Goal: Task Accomplishment & Management: Complete application form

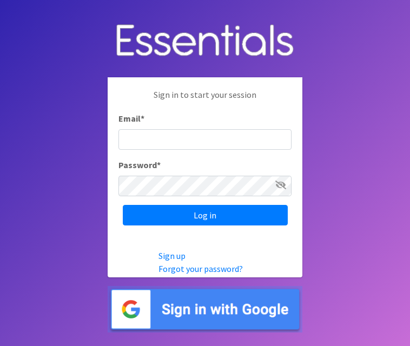
drag, startPoint x: 150, startPoint y: 124, endPoint x: 145, endPoint y: 136, distance: 13.6
click at [150, 124] on div "Email *" at bounding box center [204, 131] width 173 height 38
click at [141, 144] on input "Email *" at bounding box center [204, 139] width 173 height 21
paste input "[EMAIL_ADDRESS][DOMAIN_NAME]"
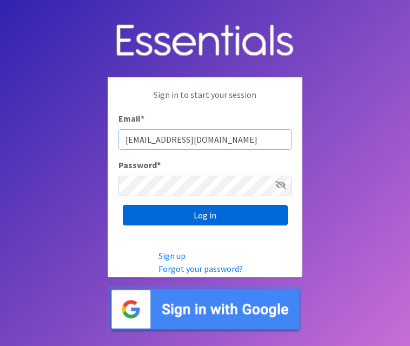
type input "[EMAIL_ADDRESS][DOMAIN_NAME]"
click at [151, 214] on input "Log in" at bounding box center [205, 215] width 165 height 21
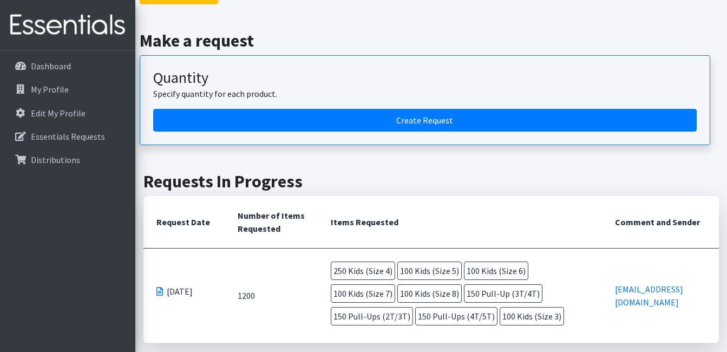
scroll to position [97, 0]
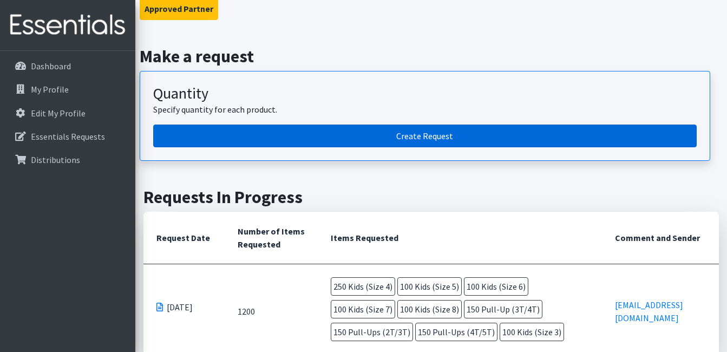
click at [401, 134] on link "Create Request" at bounding box center [424, 135] width 543 height 23
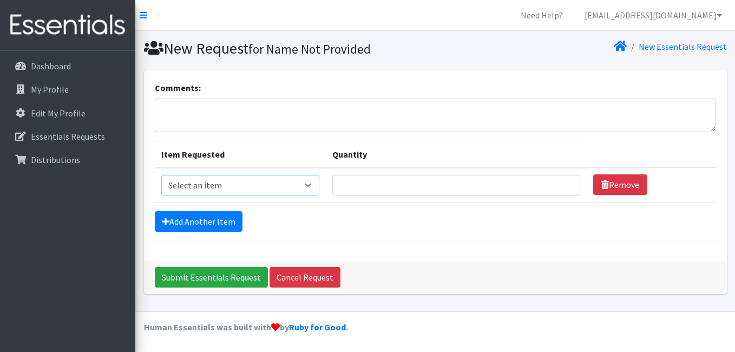
click at [186, 189] on select "Select an item Kids (Newborn) Kids (Preemie) Kids (Size 1) Kids (Size 2) Kids (…" at bounding box center [240, 185] width 159 height 21
select select "753"
click at [161, 175] on select "Select an item Kids (Newborn) Kids (Preemie) Kids (Size 1) Kids (Size 2) Kids (…" at bounding box center [240, 185] width 159 height 21
click at [466, 190] on input "Quantity" at bounding box center [456, 185] width 248 height 21
click at [561, 182] on input "1" at bounding box center [456, 185] width 248 height 21
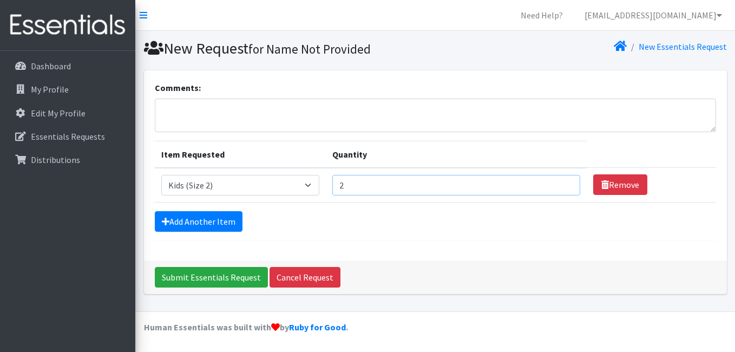
type input "2"
click at [560, 182] on input "2" at bounding box center [456, 185] width 248 height 21
click at [71, 84] on link "My Profile" at bounding box center [67, 89] width 127 height 22
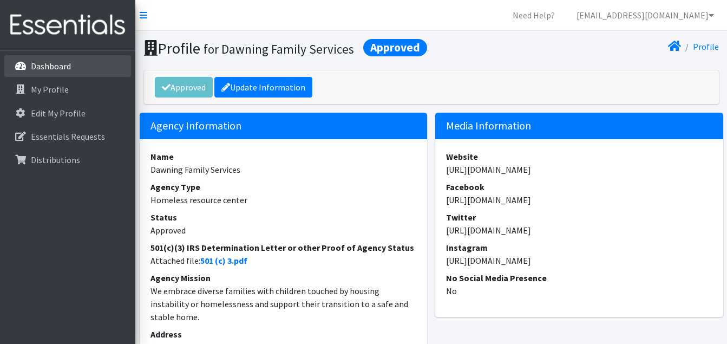
click at [70, 65] on p "Dashboard" at bounding box center [51, 66] width 40 height 11
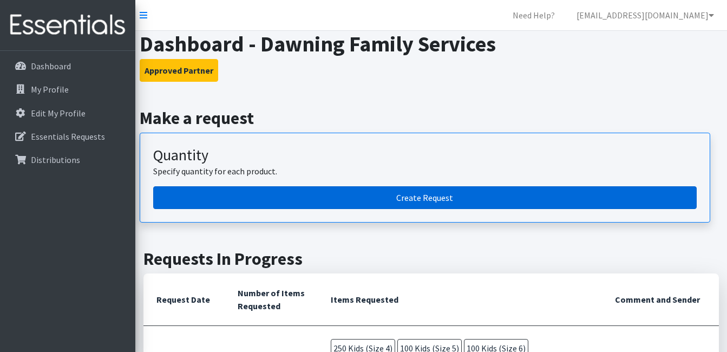
click at [384, 192] on link "Create Request" at bounding box center [424, 197] width 543 height 23
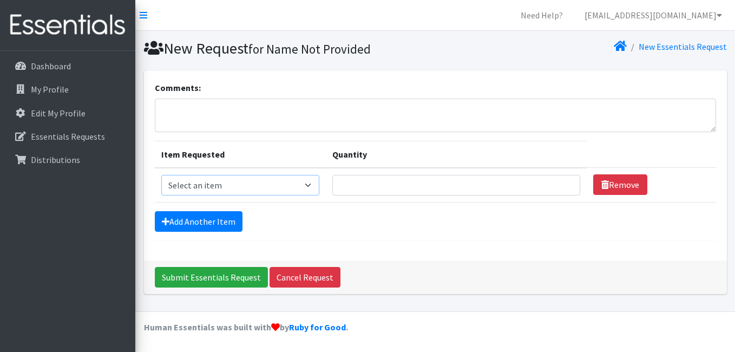
click at [308, 183] on select "Select an item Kids (Newborn) Kids (Preemie) Kids (Size 1) Kids (Size 2) Kids (…" at bounding box center [240, 185] width 159 height 21
select select "753"
click at [161, 175] on select "Select an item Kids (Newborn) Kids (Preemie) Kids (Size 1) Kids (Size 2) Kids (…" at bounding box center [240, 185] width 159 height 21
click at [440, 181] on input "Quantity" at bounding box center [456, 185] width 248 height 21
type input "1"
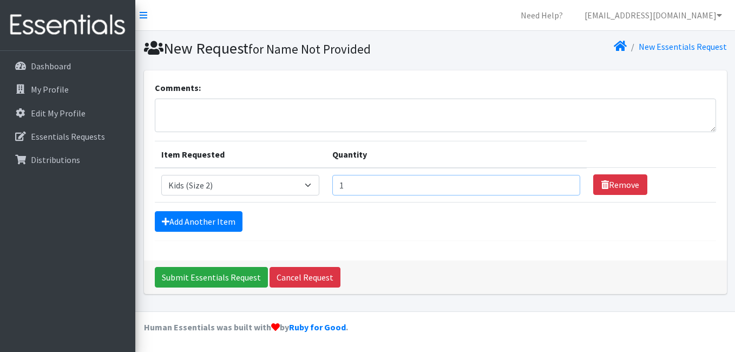
click at [560, 180] on input "1" at bounding box center [456, 185] width 248 height 21
type input "75"
click at [183, 228] on link "Add Another Item" at bounding box center [199, 221] width 88 height 21
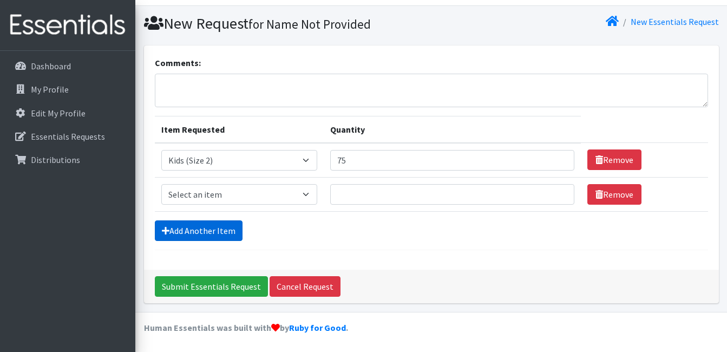
scroll to position [25, 0]
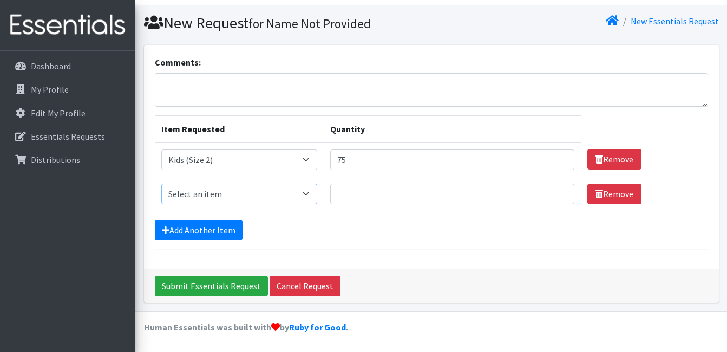
click at [307, 192] on select "Select an item Kids (Newborn) Kids (Preemie) Kids (Size 1) Kids (Size 2) Kids (…" at bounding box center [239, 193] width 156 height 21
select select "732"
click at [161, 183] on select "Select an item Kids (Newborn) Kids (Preemie) Kids (Size 1) Kids (Size 2) Kids (…" at bounding box center [239, 193] width 156 height 21
click at [379, 192] on input "Quantity" at bounding box center [452, 193] width 244 height 21
type input "75"
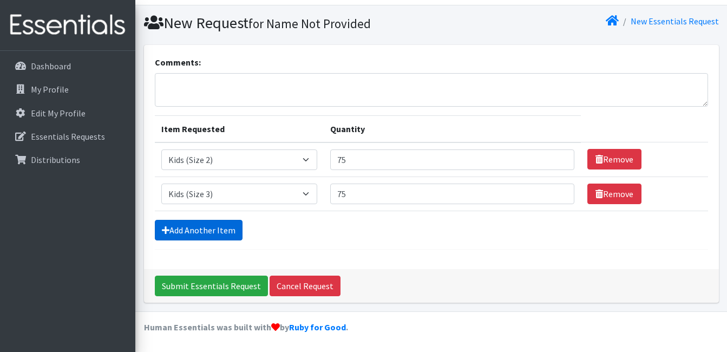
click at [167, 229] on icon at bounding box center [166, 230] width 8 height 9
click at [189, 226] on link "Add Another Item" at bounding box center [199, 230] width 88 height 21
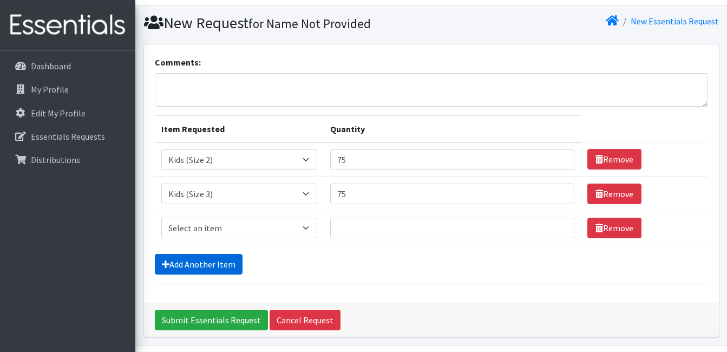
scroll to position [60, 0]
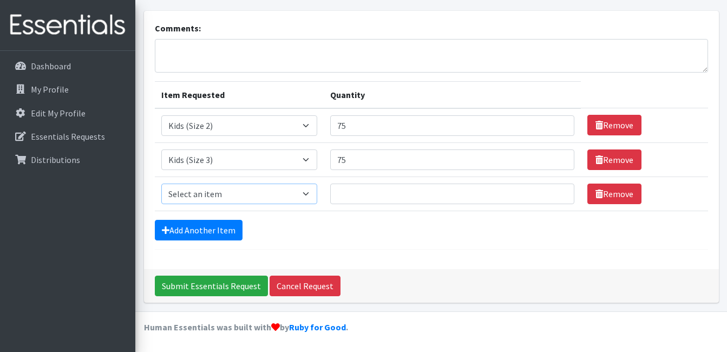
click at [311, 189] on select "Select an item Kids (Newborn) Kids (Preemie) Kids (Size 1) Kids (Size 2) Kids (…" at bounding box center [239, 193] width 156 height 21
select select "739"
click at [161, 183] on select "Select an item Kids (Newborn) Kids (Preemie) Kids (Size 1) Kids (Size 2) Kids (…" at bounding box center [239, 193] width 156 height 21
click at [362, 198] on input "Quantity" at bounding box center [452, 193] width 244 height 21
type input "200"
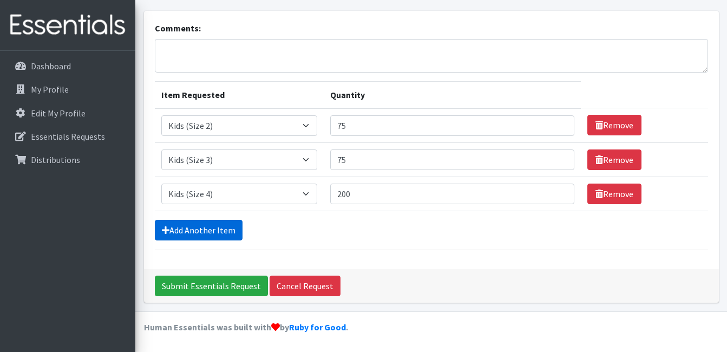
click at [202, 223] on link "Add Another Item" at bounding box center [199, 230] width 88 height 21
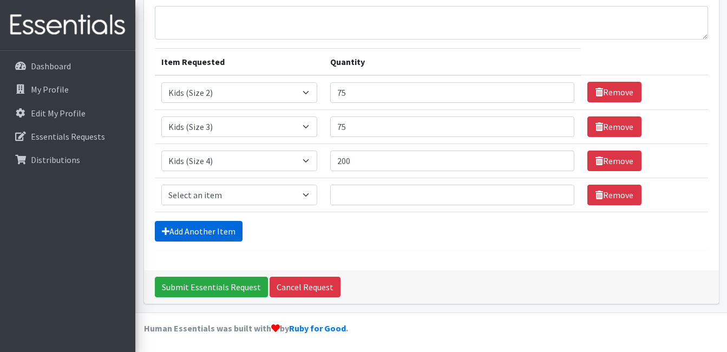
scroll to position [94, 0]
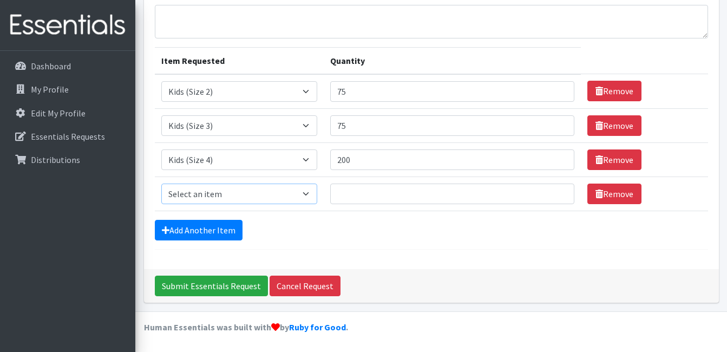
click at [223, 197] on select "Select an item Kids (Newborn) Kids (Preemie) Kids (Size 1) Kids (Size 2) Kids (…" at bounding box center [239, 193] width 156 height 21
select select "740"
click at [161, 183] on select "Select an item Kids (Newborn) Kids (Preemie) Kids (Size 1) Kids (Size 2) Kids (…" at bounding box center [239, 193] width 156 height 21
click at [344, 195] on input "Quantity" at bounding box center [452, 193] width 244 height 21
type input "200"
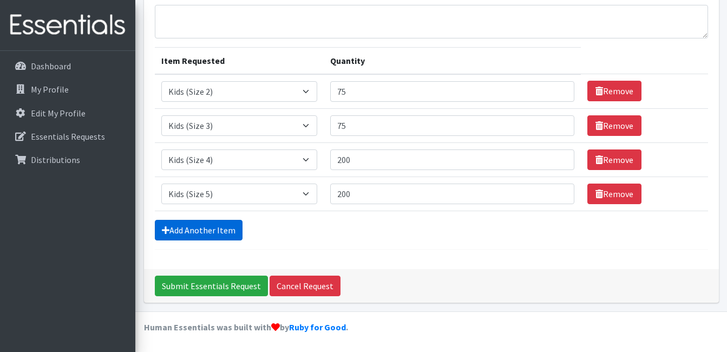
click at [222, 225] on link "Add Another Item" at bounding box center [199, 230] width 88 height 21
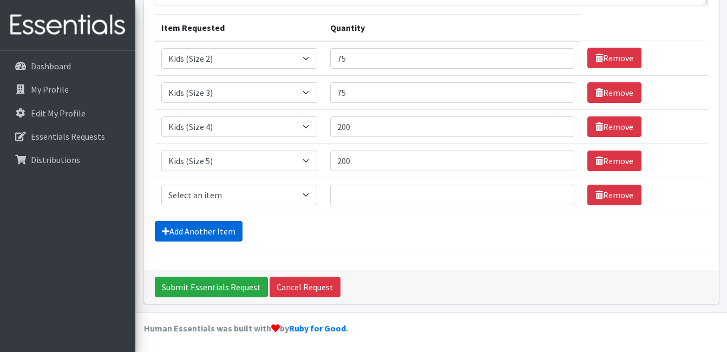
scroll to position [128, 0]
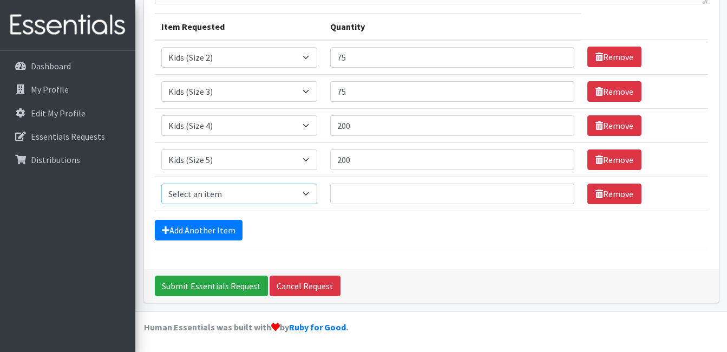
click at [216, 192] on select "Select an item Kids (Newborn) Kids (Preemie) Kids (Size 1) Kids (Size 2) Kids (…" at bounding box center [239, 193] width 156 height 21
click at [161, 183] on select "Select an item Kids (Newborn) Kids (Preemie) Kids (Size 1) Kids (Size 2) Kids (…" at bounding box center [239, 193] width 156 height 21
click at [309, 192] on select "Select an item Kids (Newborn) Kids (Preemie) Kids (Size 1) Kids (Size 2) Kids (…" at bounding box center [239, 193] width 156 height 21
select select "742"
click at [161, 183] on select "Select an item Kids (Newborn) Kids (Preemie) Kids (Size 1) Kids (Size 2) Kids (…" at bounding box center [239, 193] width 156 height 21
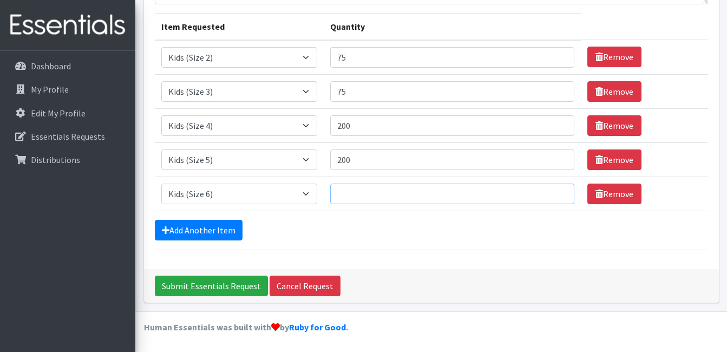
click at [346, 191] on input "Quantity" at bounding box center [452, 193] width 244 height 21
type input "7"
type input "200"
click at [208, 232] on link "Add Another Item" at bounding box center [199, 230] width 88 height 21
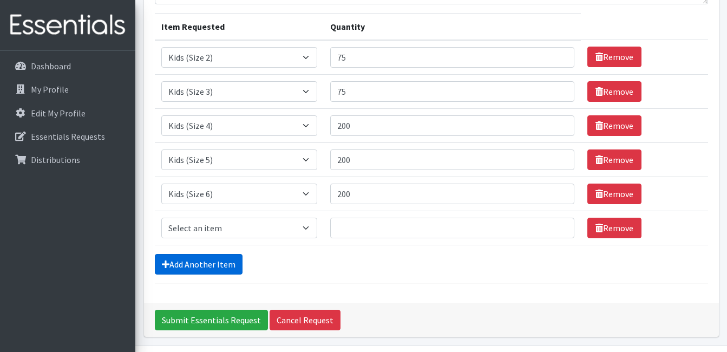
scroll to position [162, 0]
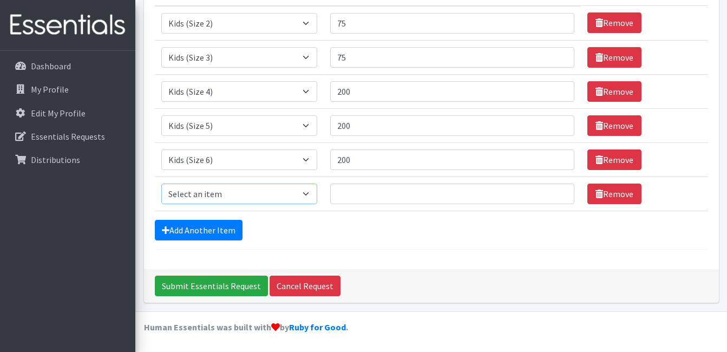
click at [219, 190] on select "Select an item Kids (Newborn) Kids (Preemie) Kids (Size 1) Kids (Size 2) Kids (…" at bounding box center [239, 193] width 156 height 21
select select "756"
click at [161, 183] on select "Select an item Kids (Newborn) Kids (Preemie) Kids (Size 1) Kids (Size 2) Kids (…" at bounding box center [239, 193] width 156 height 21
click at [352, 194] on input "Quantity" at bounding box center [452, 193] width 244 height 21
type input "200"
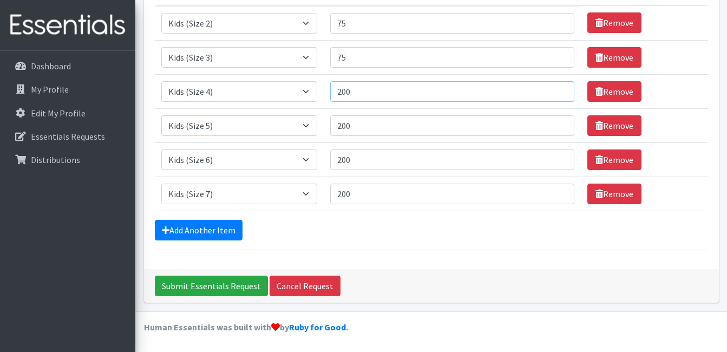
drag, startPoint x: 359, startPoint y: 91, endPoint x: 288, endPoint y: 96, distance: 70.5
click at [288, 96] on tr "Item Requested Select an item Kids (Newborn) Kids (Preemie) Kids (Size 1) Kids …" at bounding box center [431, 91] width 553 height 34
type input "175"
click at [188, 234] on link "Add Another Item" at bounding box center [199, 230] width 88 height 21
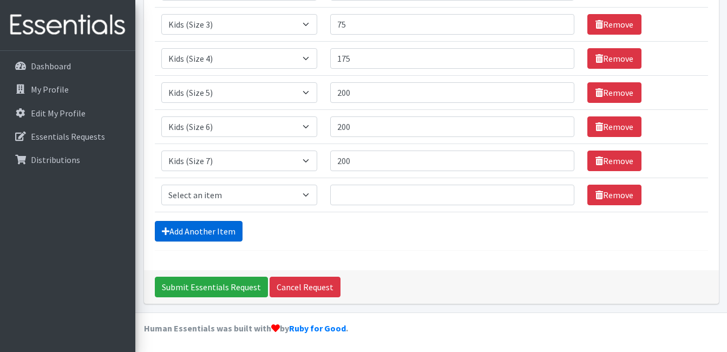
scroll to position [196, 0]
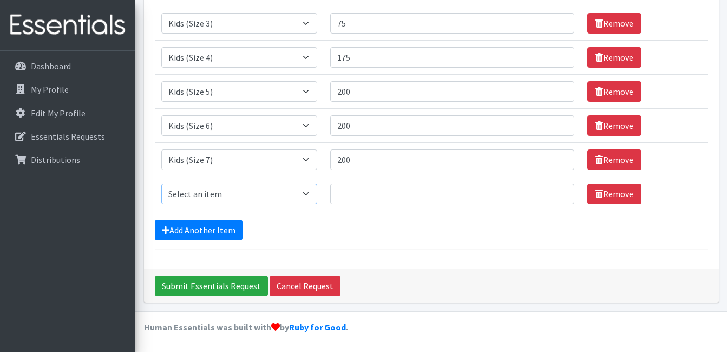
click at [273, 196] on select "Select an item Kids (Newborn) Kids (Preemie) Kids (Size 1) Kids (Size 2) Kids (…" at bounding box center [239, 193] width 156 height 21
select select "1352"
click at [161, 183] on select "Select an item Kids (Newborn) Kids (Preemie) Kids (Size 1) Kids (Size 2) Kids (…" at bounding box center [239, 193] width 156 height 21
click at [342, 195] on input "Quantity" at bounding box center [452, 193] width 244 height 21
type input "75"
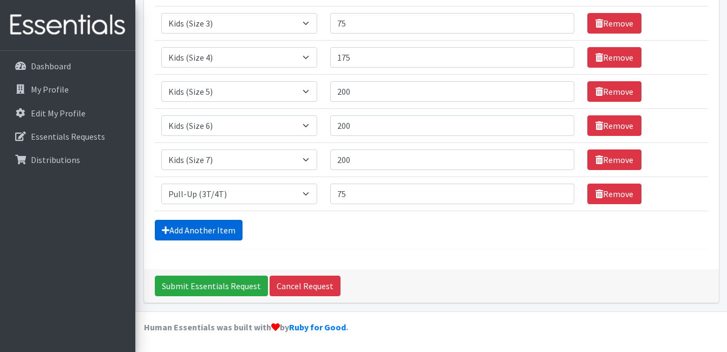
click at [189, 223] on link "Add Another Item" at bounding box center [199, 230] width 88 height 21
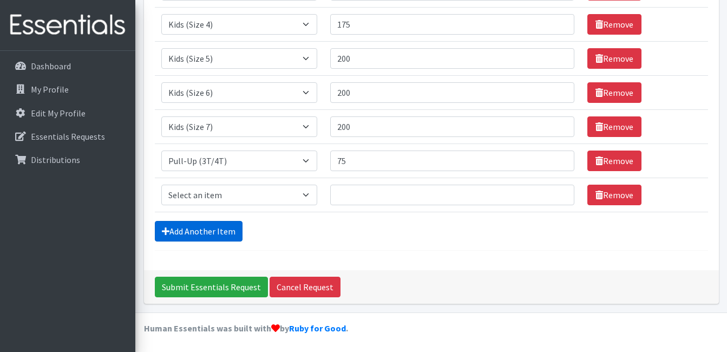
scroll to position [230, 0]
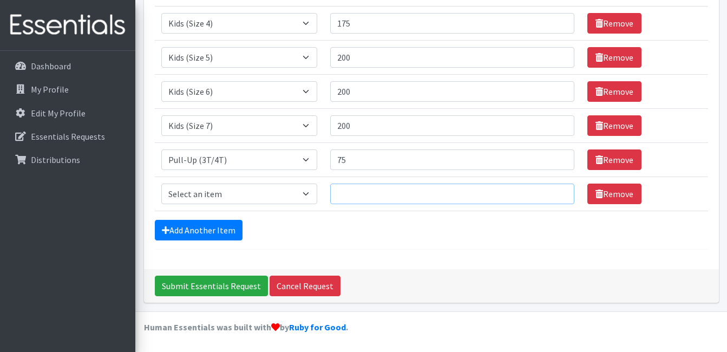
click at [365, 195] on input "Quantity" at bounding box center [452, 193] width 244 height 21
click at [306, 195] on select "Select an item Kids (Newborn) Kids (Preemie) Kids (Size 1) Kids (Size 2) Kids (…" at bounding box center [239, 193] width 156 height 21
click at [161, 183] on select "Select an item Kids (Newborn) Kids (Preemie) Kids (Size 1) Kids (Size 2) Kids (…" at bounding box center [239, 193] width 156 height 21
click at [303, 197] on select "Select an item Kids (Newborn) Kids (Preemie) Kids (Size 1) Kids (Size 2) Kids (…" at bounding box center [239, 193] width 156 height 21
select select "748"
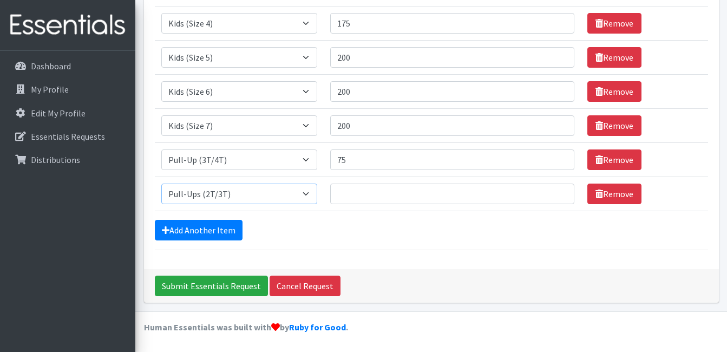
click at [161, 183] on select "Select an item Kids (Newborn) Kids (Preemie) Kids (Size 1) Kids (Size 2) Kids (…" at bounding box center [239, 193] width 156 height 21
click at [347, 187] on input "Quantity" at bounding box center [452, 193] width 244 height 21
type input "75"
click at [192, 228] on link "Add Another Item" at bounding box center [199, 230] width 88 height 21
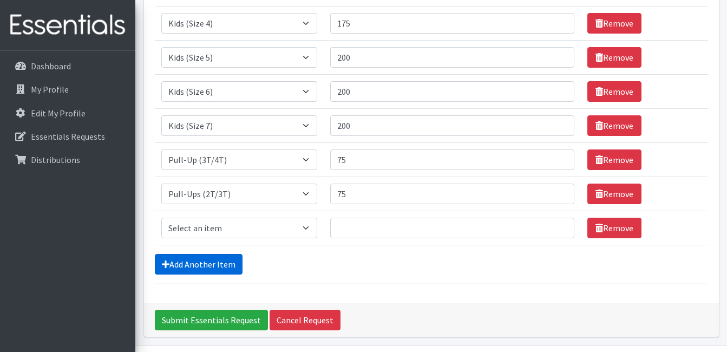
scroll to position [264, 0]
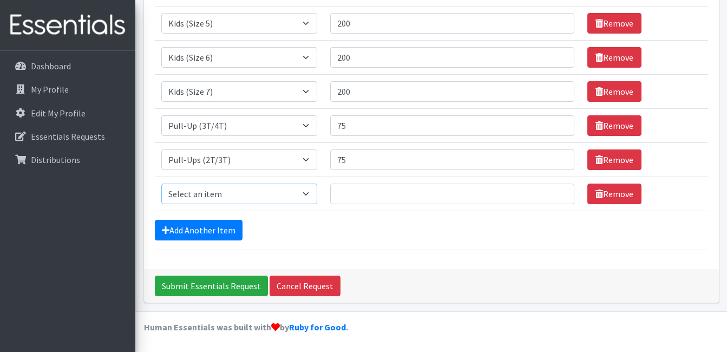
click at [213, 193] on select "Select an item Kids (Newborn) Kids (Preemie) Kids (Size 1) Kids (Size 2) Kids (…" at bounding box center [239, 193] width 156 height 21
click at [309, 189] on select "Select an item Kids (Newborn) Kids (Preemie) Kids (Size 1) Kids (Size 2) Kids (…" at bounding box center [239, 193] width 156 height 21
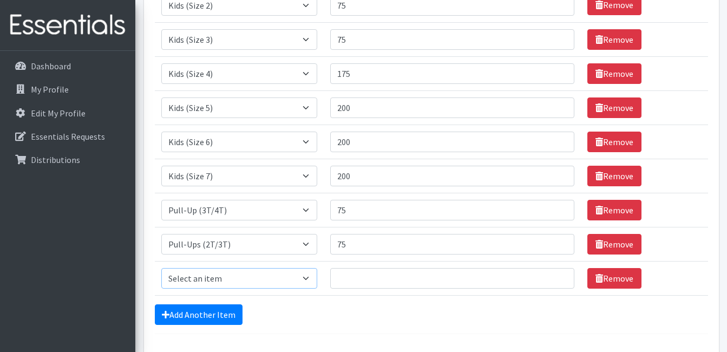
scroll to position [180, 0]
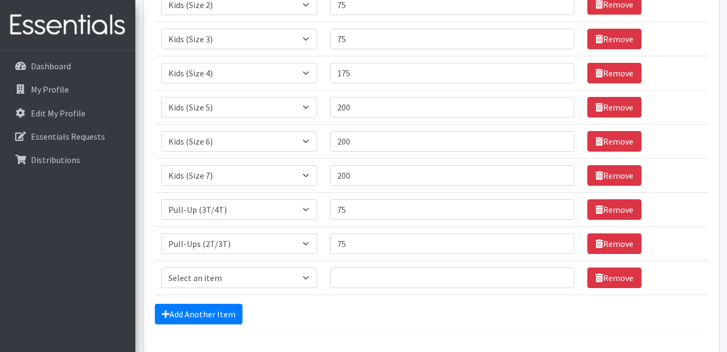
drag, startPoint x: 697, startPoint y: 263, endPoint x: 339, endPoint y: 321, distance: 362.7
click at [339, 321] on div "Add Another Item" at bounding box center [431, 313] width 553 height 21
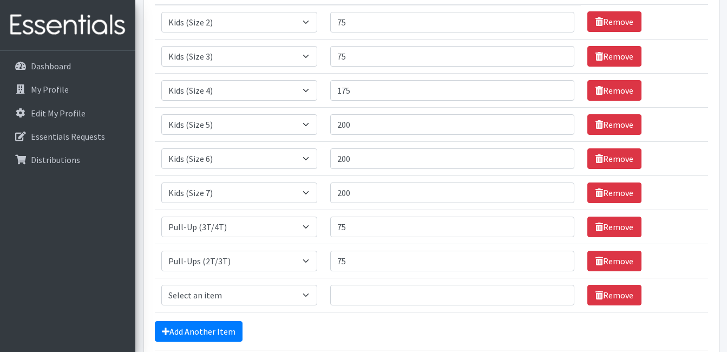
scroll to position [162, 0]
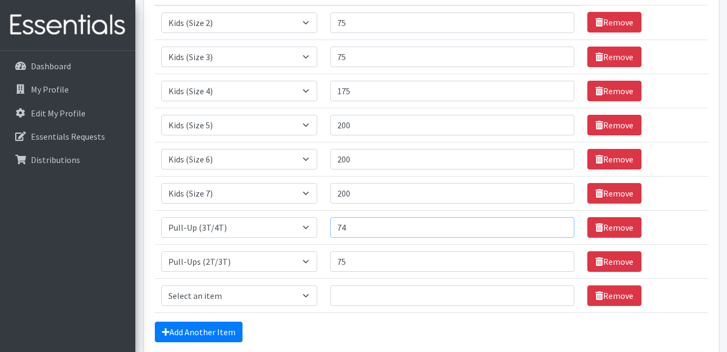
click at [555, 230] on input "74" at bounding box center [452, 227] width 244 height 21
click at [555, 230] on input "73" at bounding box center [452, 227] width 244 height 21
drag, startPoint x: 348, startPoint y: 228, endPoint x: 332, endPoint y: 222, distance: 17.3
click at [332, 222] on input "73" at bounding box center [452, 227] width 244 height 21
type input "100"
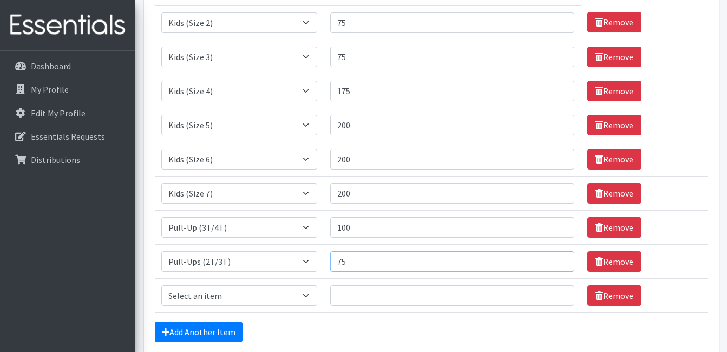
click at [369, 264] on input "75" at bounding box center [452, 261] width 244 height 21
type input "7"
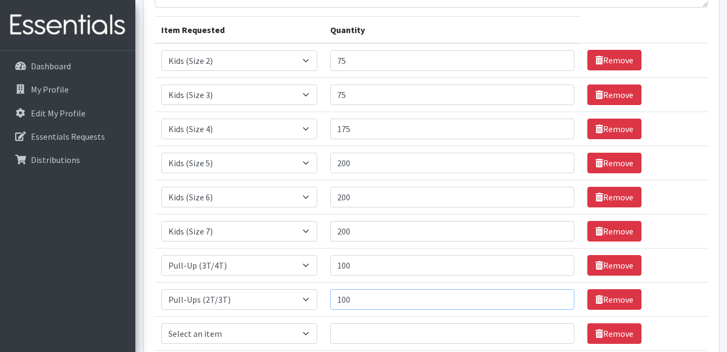
scroll to position [143, 0]
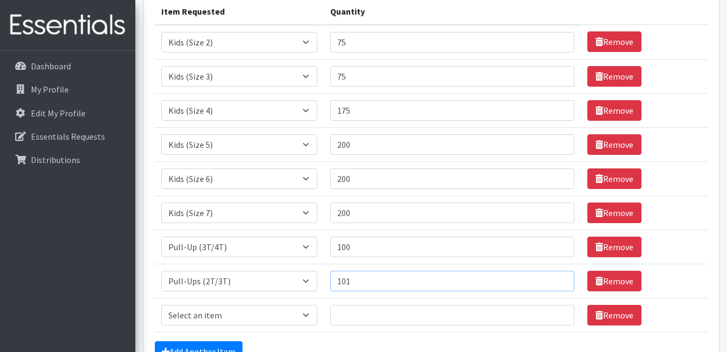
click at [556, 279] on input "101" at bounding box center [452, 280] width 244 height 21
type input "125"
click at [409, 247] on input "100" at bounding box center [452, 246] width 244 height 21
type input "125"
click at [357, 47] on input "75" at bounding box center [452, 42] width 244 height 21
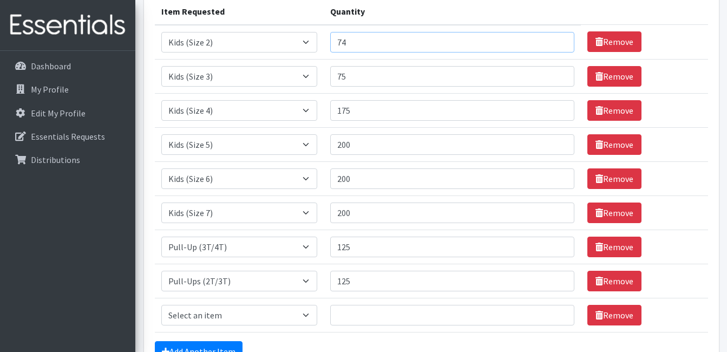
click at [552, 46] on input "74" at bounding box center [452, 42] width 244 height 21
click at [552, 46] on input "73" at bounding box center [452, 42] width 244 height 21
click at [552, 46] on input "72" at bounding box center [452, 42] width 244 height 21
click at [552, 46] on input "71" at bounding box center [452, 42] width 244 height 21
click at [552, 46] on input "70" at bounding box center [452, 42] width 244 height 21
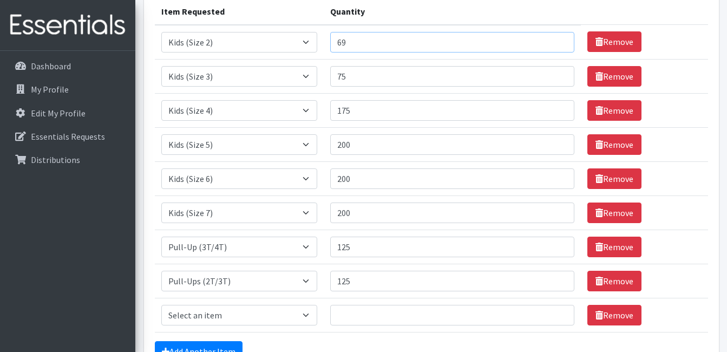
click at [552, 46] on input "69" at bounding box center [452, 42] width 244 height 21
click at [552, 46] on input "68" at bounding box center [452, 42] width 244 height 21
click at [552, 46] on input "67" at bounding box center [452, 42] width 244 height 21
click at [552, 46] on input "66" at bounding box center [452, 42] width 244 height 21
click at [552, 47] on input "65" at bounding box center [452, 42] width 244 height 21
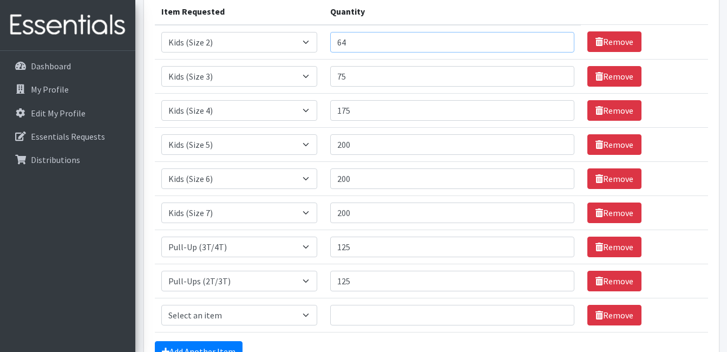
click at [552, 47] on input "64" at bounding box center [452, 42] width 244 height 21
click at [551, 48] on input "64" at bounding box center [452, 42] width 244 height 21
type input "6"
type input "50"
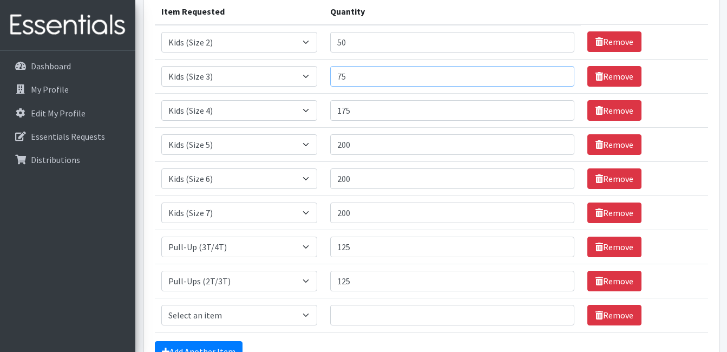
click at [358, 73] on input "75" at bounding box center [452, 76] width 244 height 21
type input "7"
type input "50"
click at [723, 61] on section "Comments: Item Requested Quantity Item Requested Select an item Kids (Newborn) …" at bounding box center [430, 180] width 591 height 505
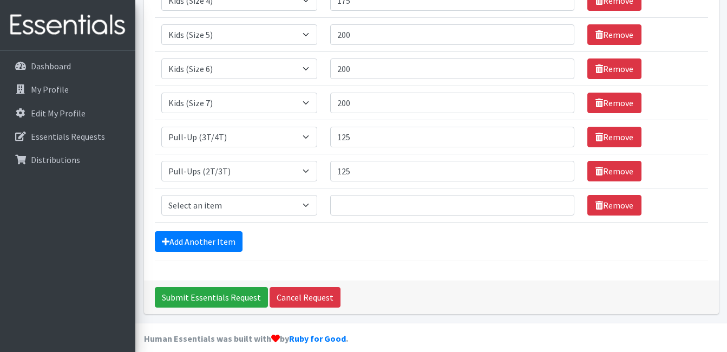
scroll to position [261, 0]
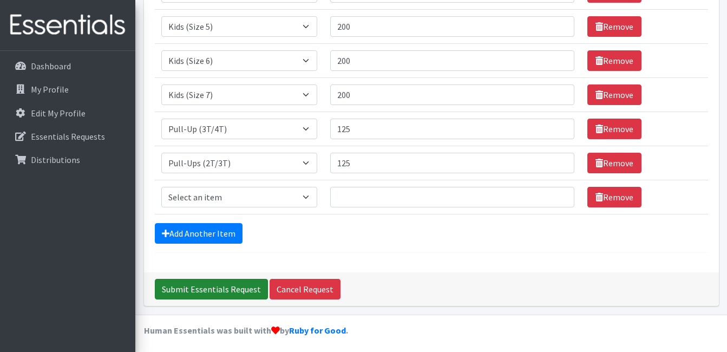
click at [188, 285] on input "Submit Essentials Request" at bounding box center [211, 289] width 113 height 21
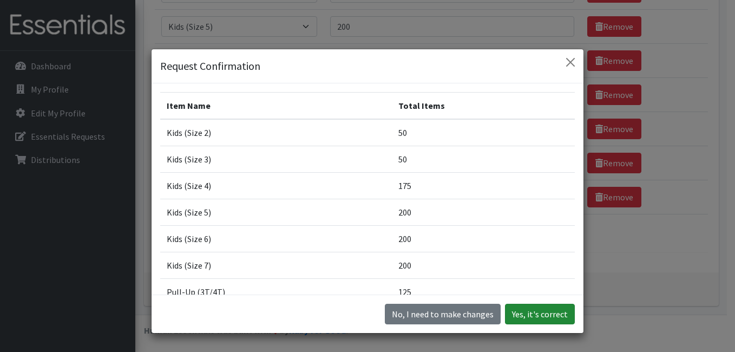
click at [540, 312] on button "Yes, it's correct" at bounding box center [540, 313] width 70 height 21
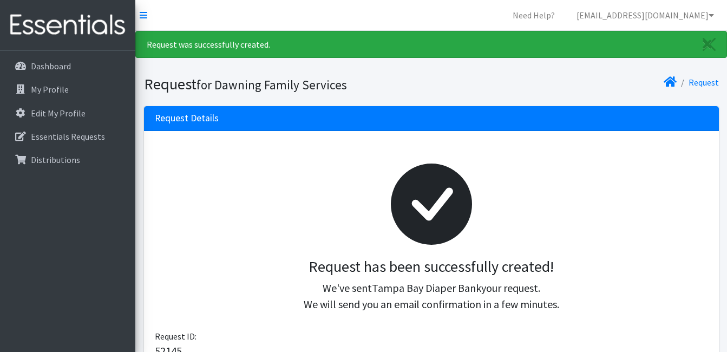
scroll to position [329, 0]
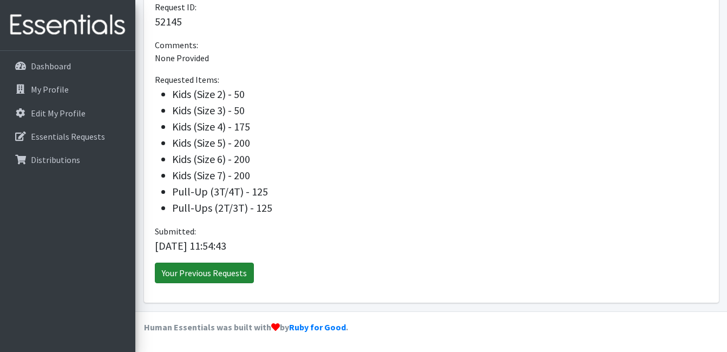
click at [222, 275] on link "Your Previous Requests" at bounding box center [204, 272] width 99 height 21
